Goal: Information Seeking & Learning: Learn about a topic

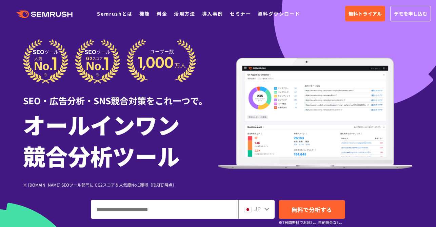
scroll to position [6, 0]
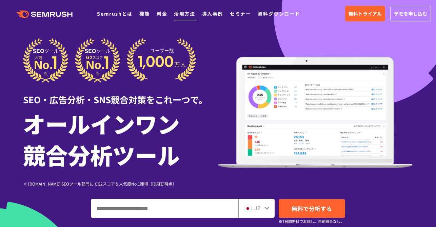
click at [189, 13] on link "活用方法" at bounding box center [184, 13] width 21 height 7
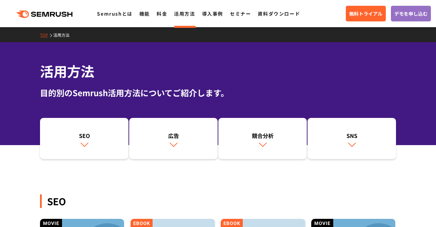
scroll to position [62, 0]
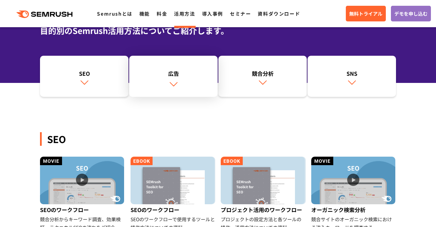
click at [173, 81] on img at bounding box center [173, 83] width 9 height 9
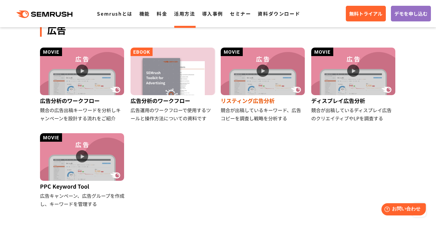
click at [233, 77] on img at bounding box center [263, 70] width 84 height 47
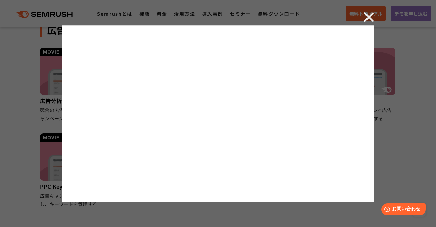
click at [368, 19] on img at bounding box center [369, 17] width 10 height 10
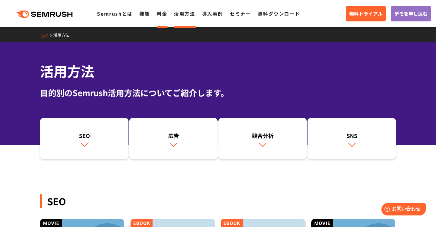
click at [164, 14] on link "料金" at bounding box center [162, 13] width 11 height 7
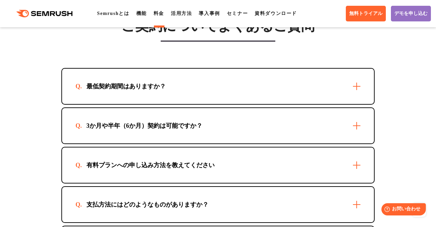
scroll to position [2041, 0]
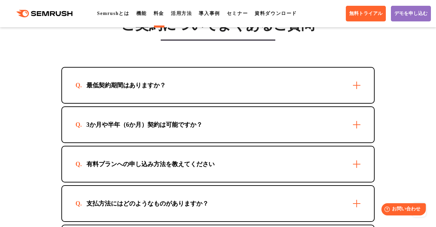
click at [356, 103] on div "最低契約期間はありますか？" at bounding box center [218, 84] width 312 height 35
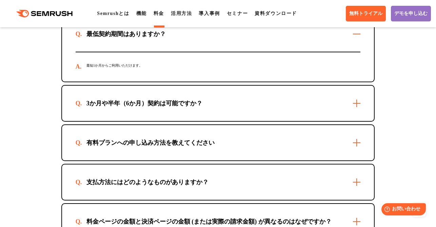
scroll to position [2094, 0]
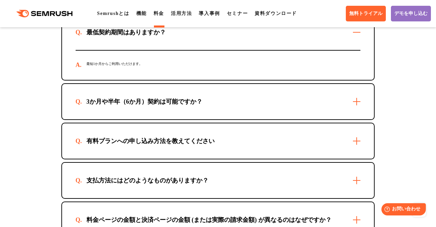
click at [358, 119] on div "3か月や半年（6か月）契約は可能ですか？" at bounding box center [218, 101] width 312 height 35
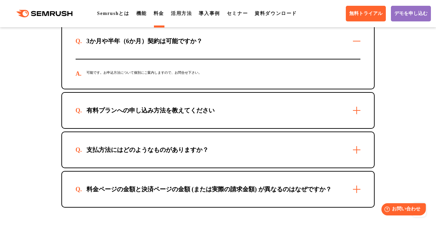
scroll to position [2158, 0]
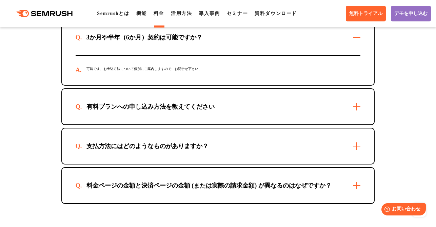
click at [358, 124] on div "有料プランへの申し込み方法を教えてください" at bounding box center [218, 106] width 312 height 35
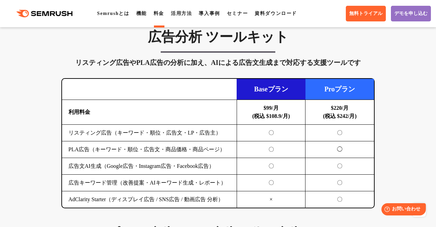
scroll to position [752, 0]
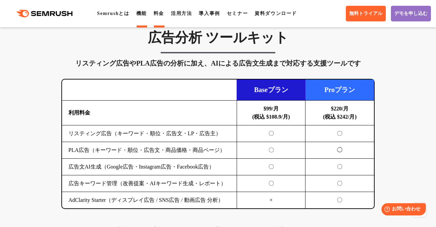
click at [143, 15] on link "機能" at bounding box center [141, 13] width 11 height 5
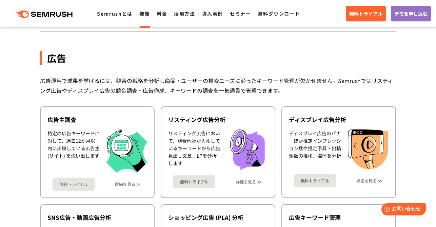
scroll to position [581, 0]
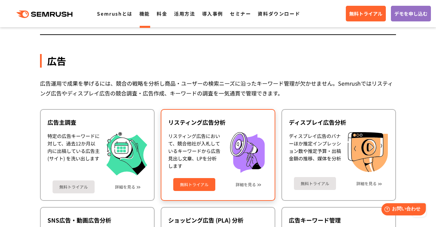
click at [251, 187] on div "無料トライアル 詳細を見る" at bounding box center [218, 182] width 100 height 18
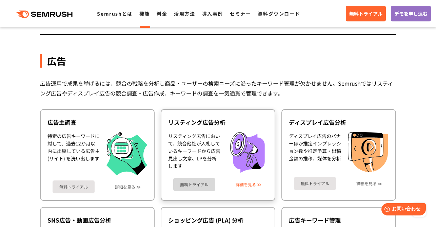
click at [249, 182] on link "詳細を見る" at bounding box center [246, 184] width 20 height 5
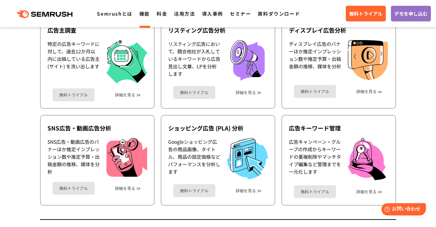
scroll to position [628, 0]
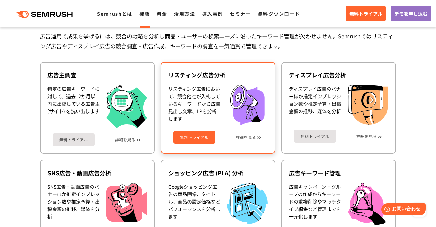
click at [205, 140] on link "無料トライアル" at bounding box center [194, 137] width 42 height 13
